Goal: Obtain resource: Obtain resource

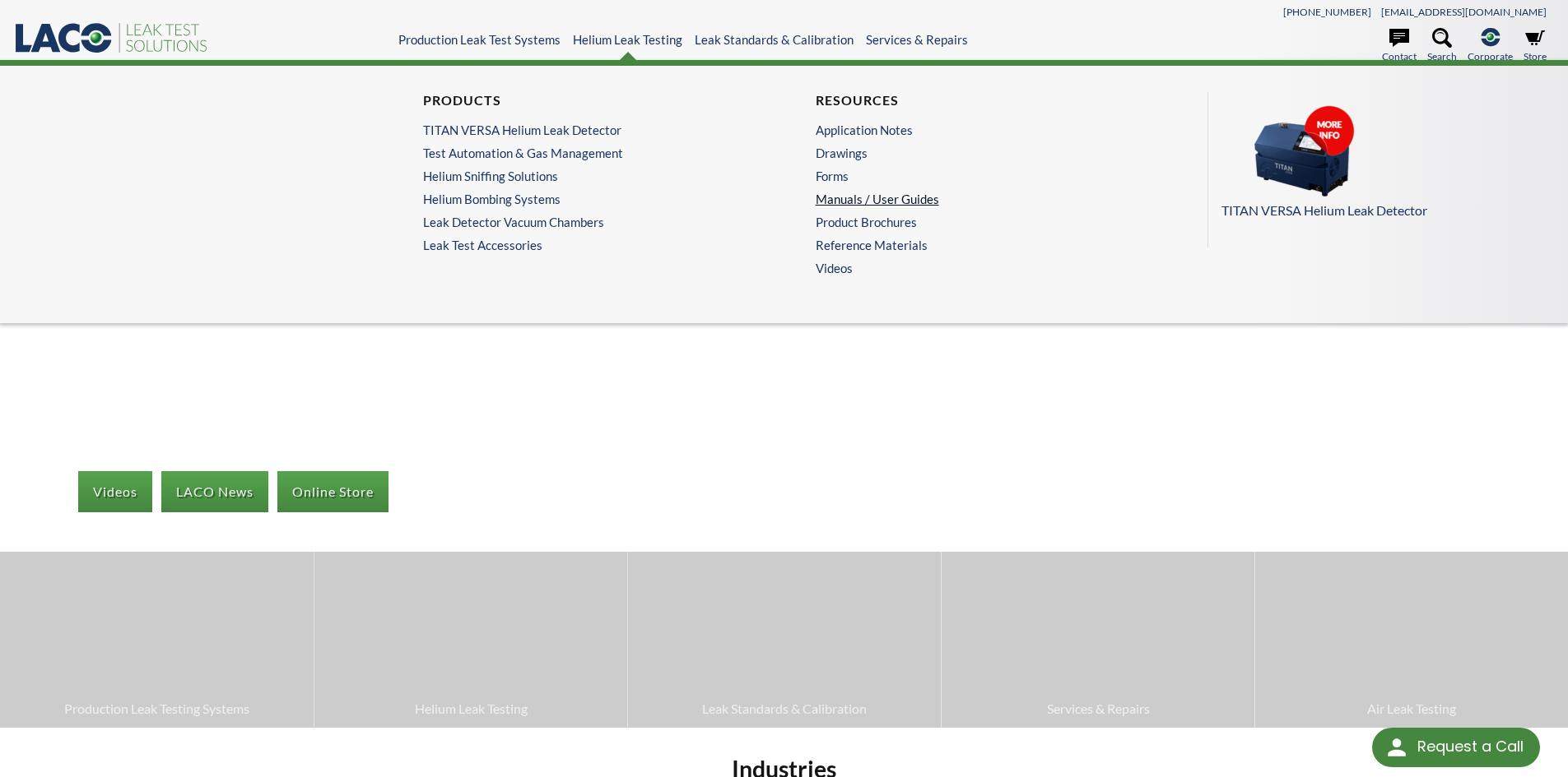
click at [900, 201] on link "Manuals / User Guides" at bounding box center [976, 199] width 321 height 15
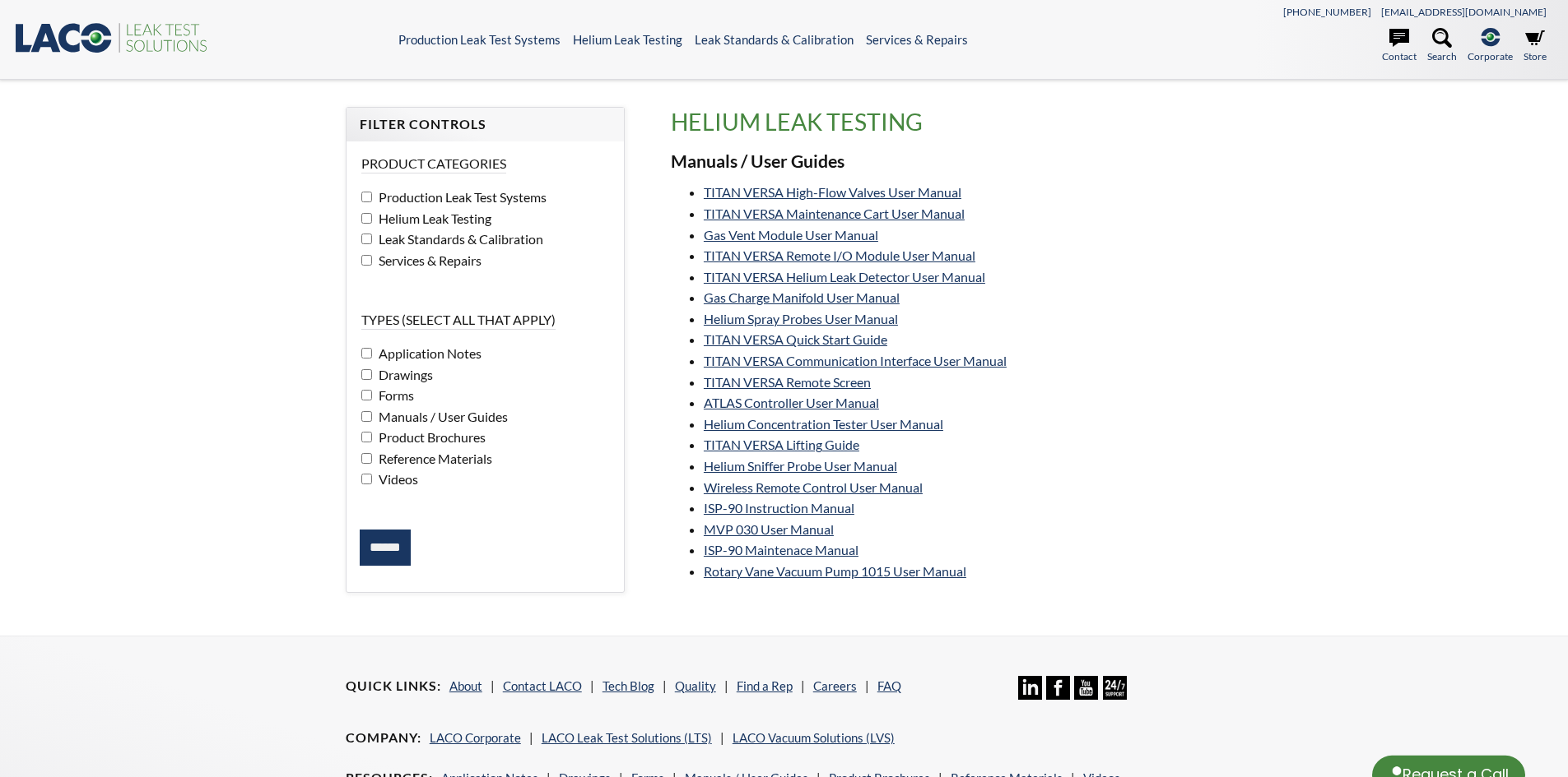
select select "Language Translate Widget"
click at [825, 317] on link "Helium Spray Probes User Manual" at bounding box center [801, 319] width 195 height 16
click at [799, 468] on link "Helium Sniffer Probe User Manual" at bounding box center [800, 466] width 194 height 16
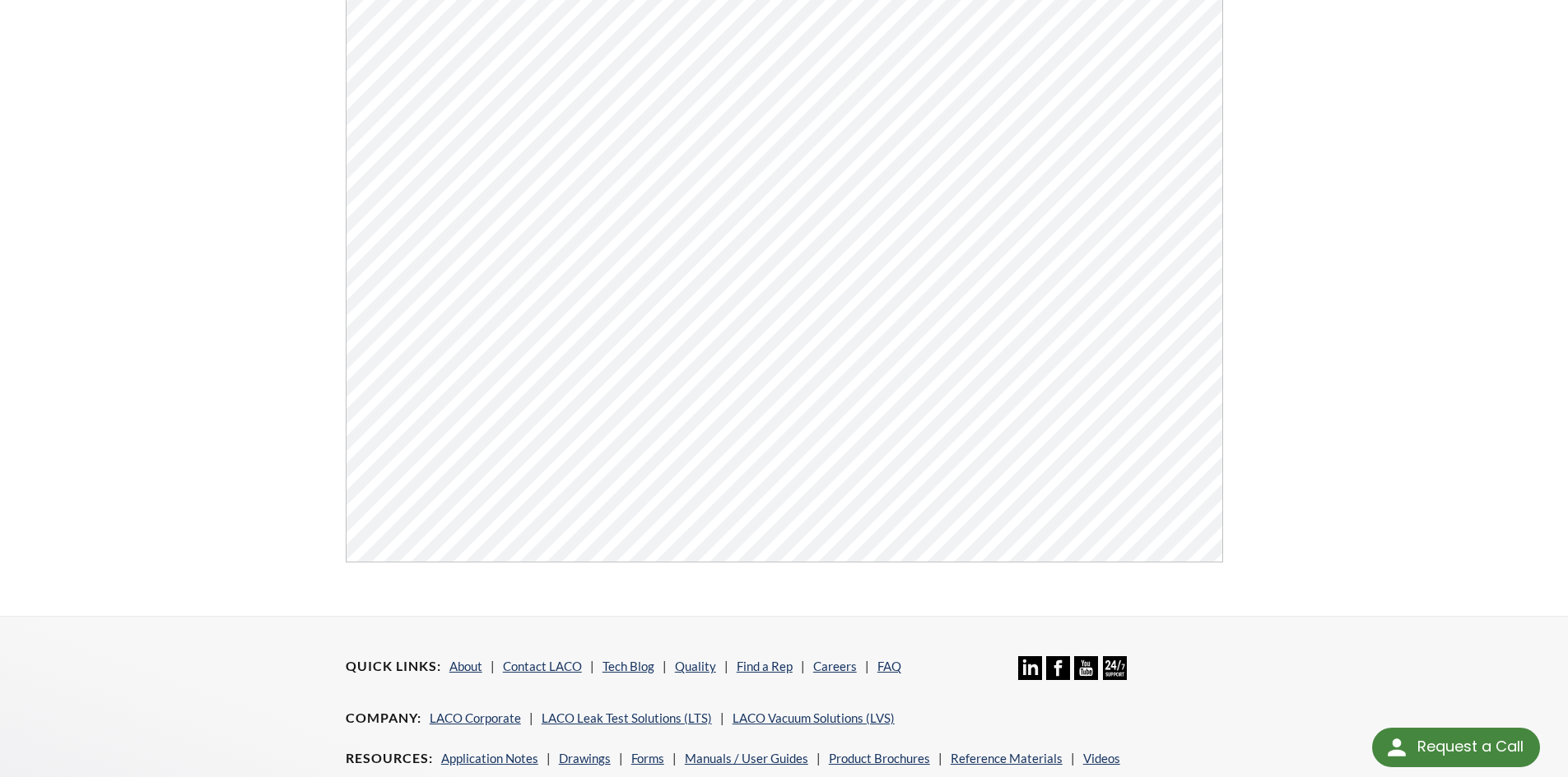
scroll to position [411, 0]
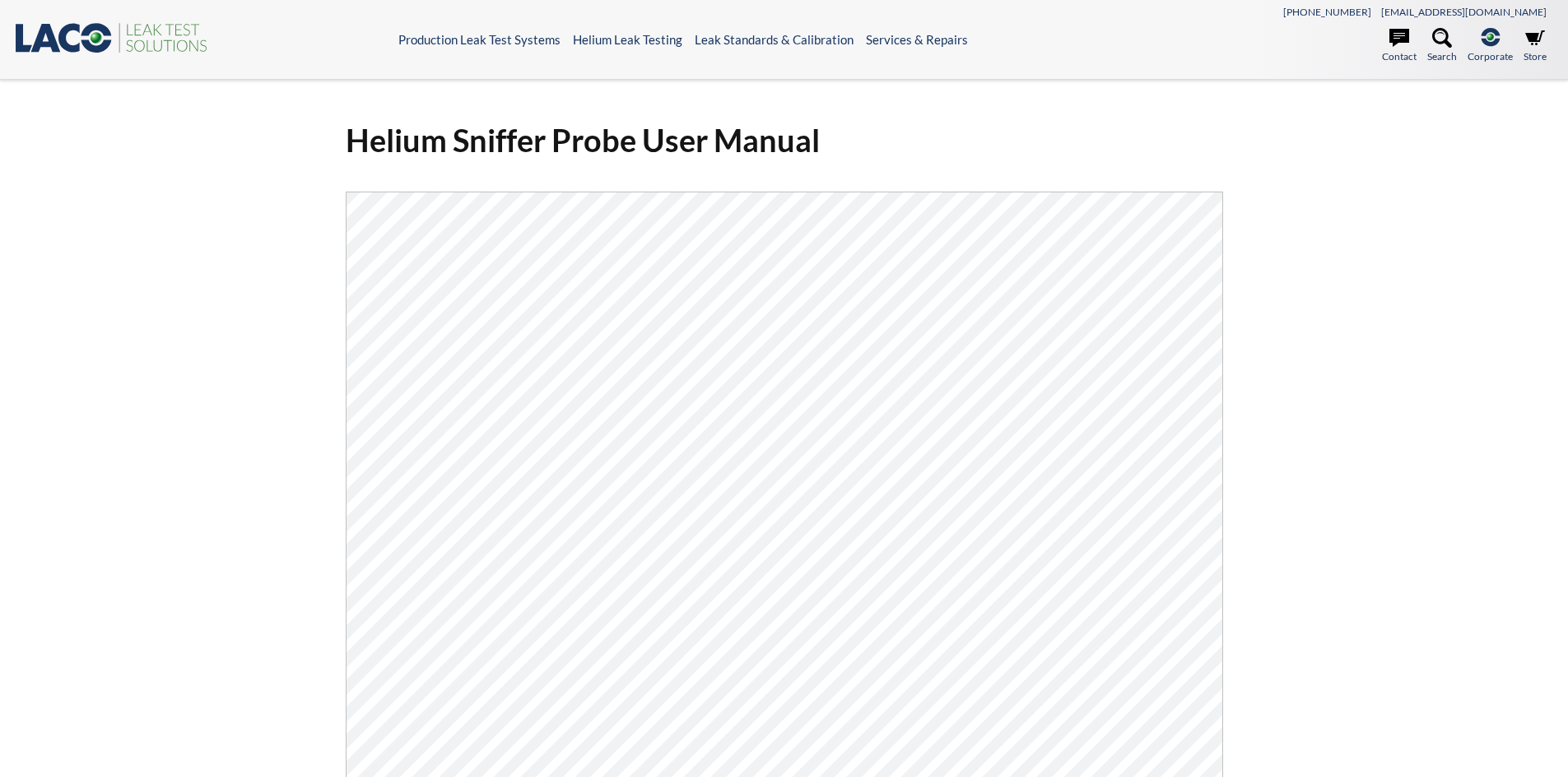
select select "Language Translate Widget"
